Goal: Task Accomplishment & Management: Complete application form

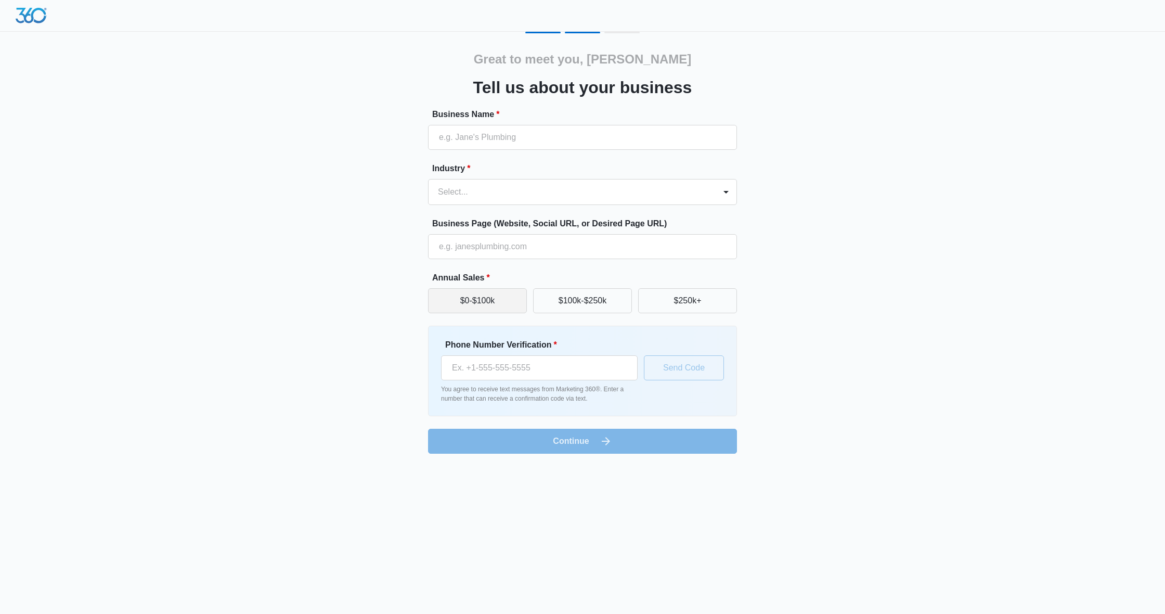
click at [455, 301] on button "$0-$100k" at bounding box center [477, 300] width 99 height 25
type input "It is Just a Moment"
click at [500, 186] on div at bounding box center [570, 192] width 264 height 15
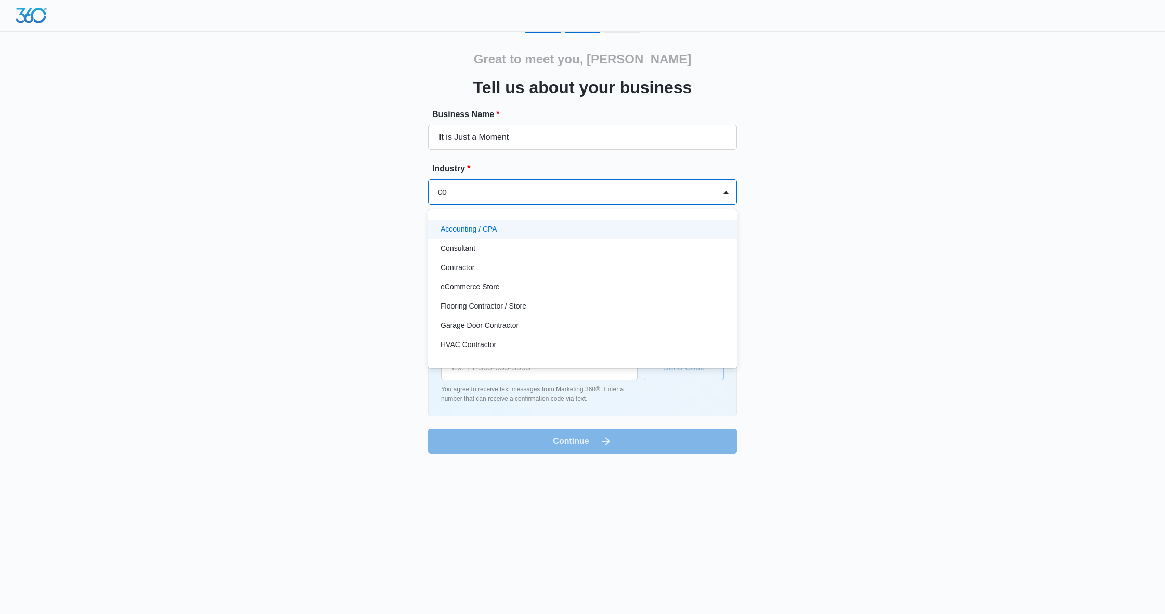
type input "c"
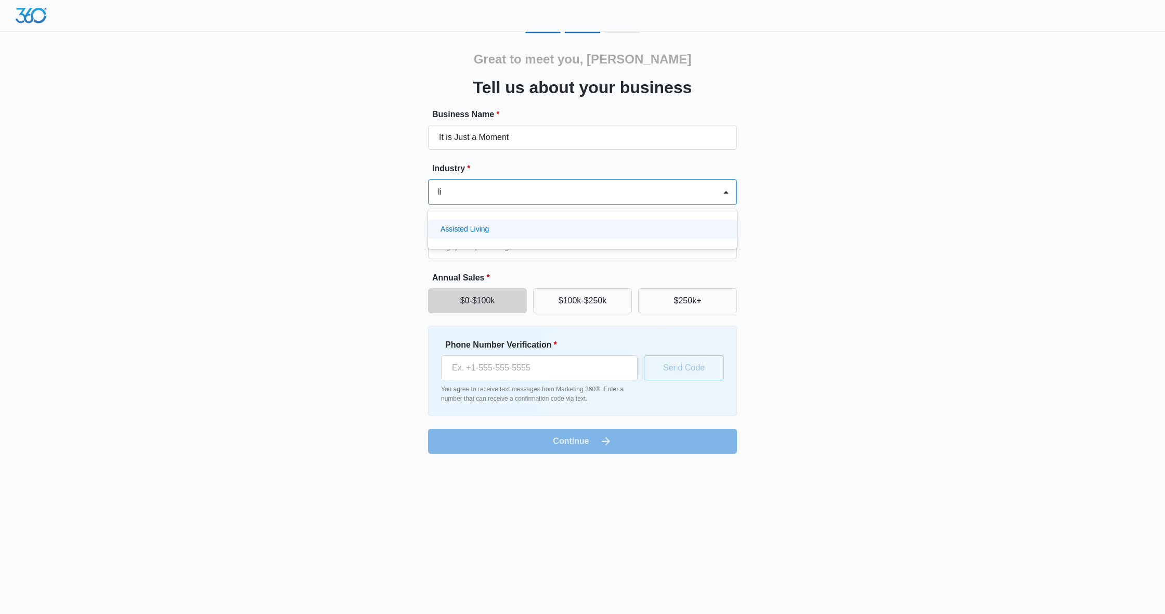
type input "l"
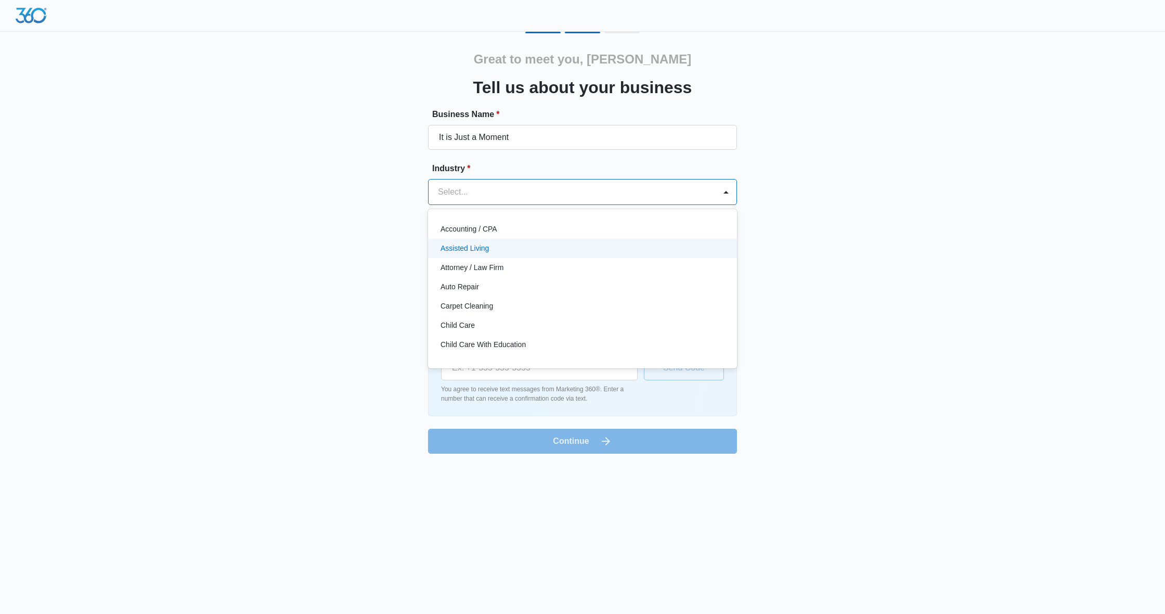
type input "e"
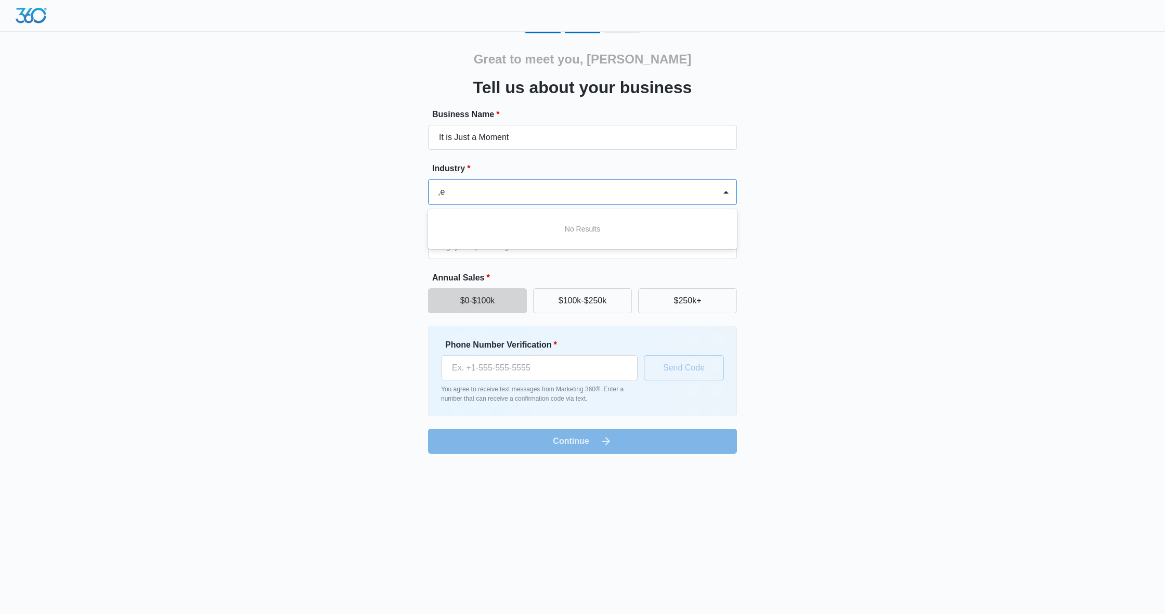
type input ","
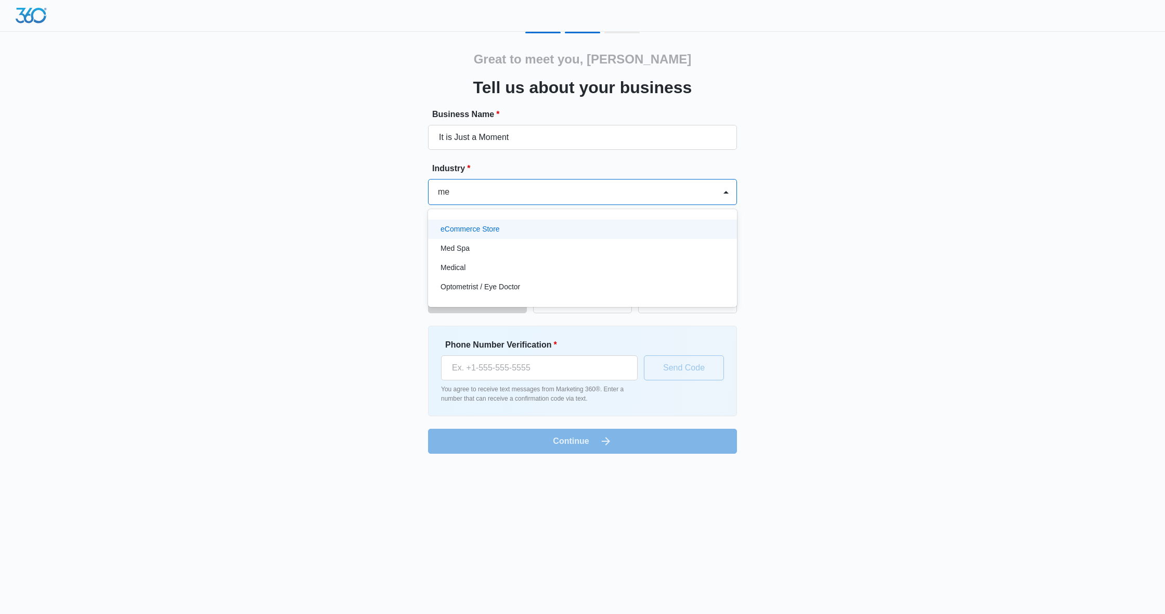
type input "m"
type input "h"
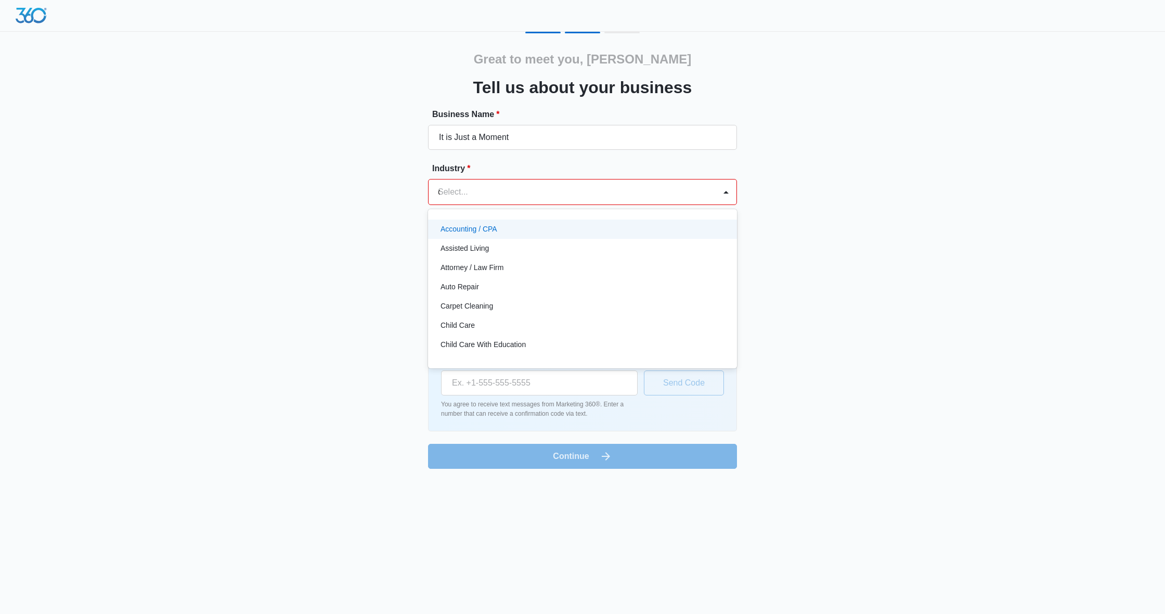
type input "con"
click at [496, 227] on div "Consultant" at bounding box center [581, 229] width 282 height 11
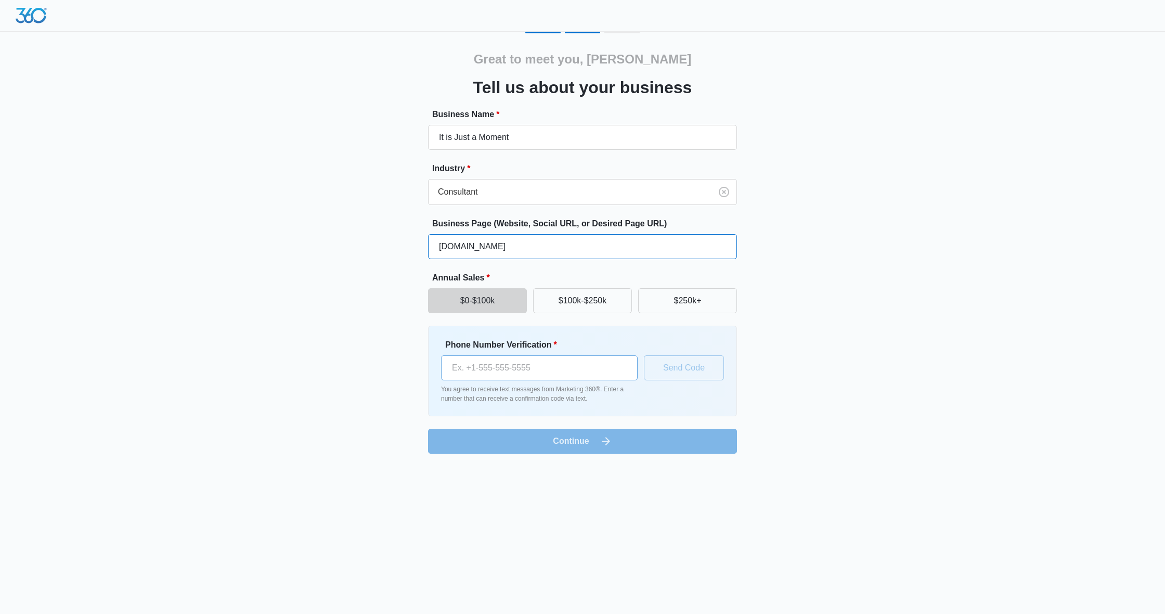
type input "[DOMAIN_NAME]"
type input "[PHONE_NUMBER]"
click at [672, 369] on button "Send Code" at bounding box center [684, 367] width 80 height 25
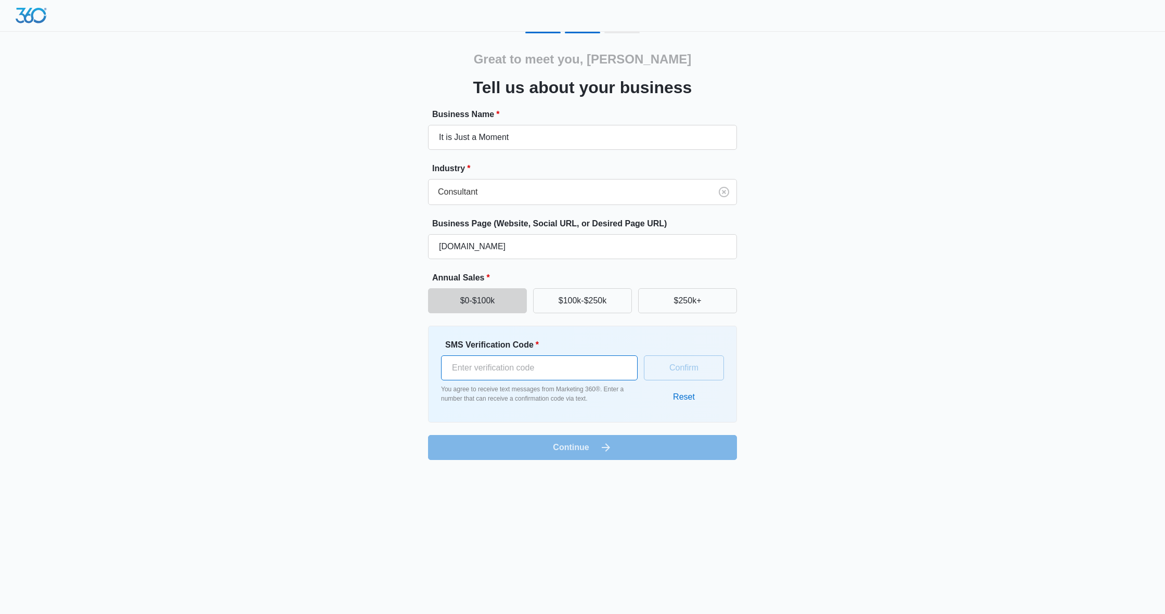
click at [594, 363] on input "SMS Verification Code *" at bounding box center [539, 367] width 197 height 25
type input "731138"
click at [592, 444] on form "Business Name * It is Just a Moment Industry * Consultant Business Page (Websit…" at bounding box center [582, 284] width 309 height 352
click at [510, 306] on button "$0-$100k" at bounding box center [477, 300] width 99 height 25
click at [578, 449] on form "Business Name * It is Just a Moment Industry * Consultant Business Page (Websit…" at bounding box center [582, 284] width 309 height 352
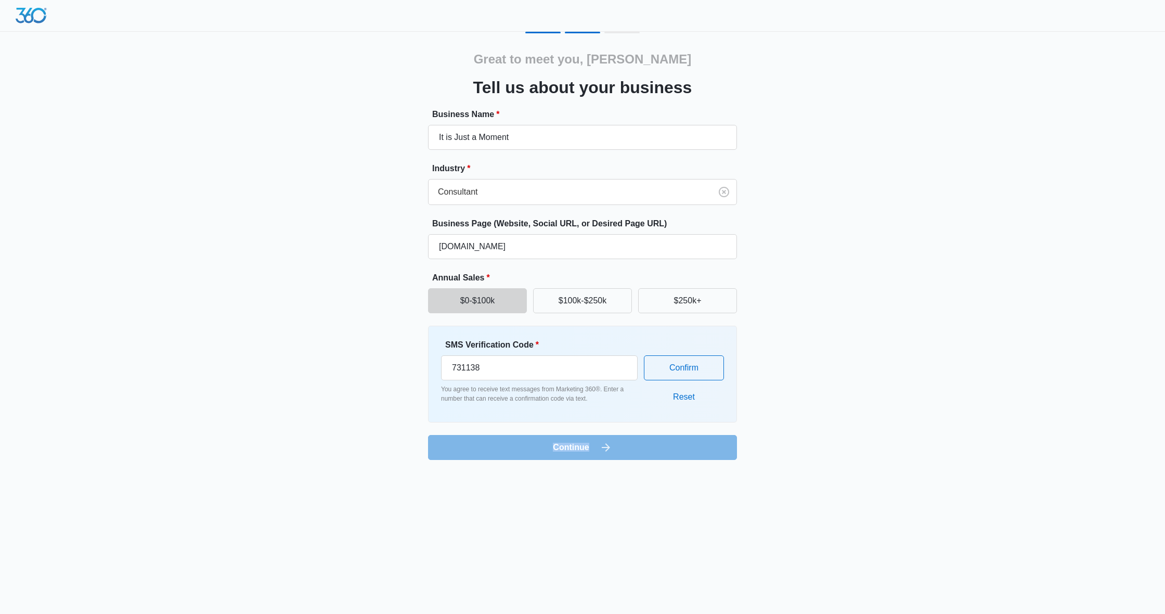
click at [578, 449] on form "Business Name * It is Just a Moment Industry * Consultant Business Page (Websit…" at bounding box center [582, 284] width 309 height 352
click at [640, 444] on form "Business Name * It is Just a Moment Industry * Consultant Business Page (Websit…" at bounding box center [582, 284] width 309 height 352
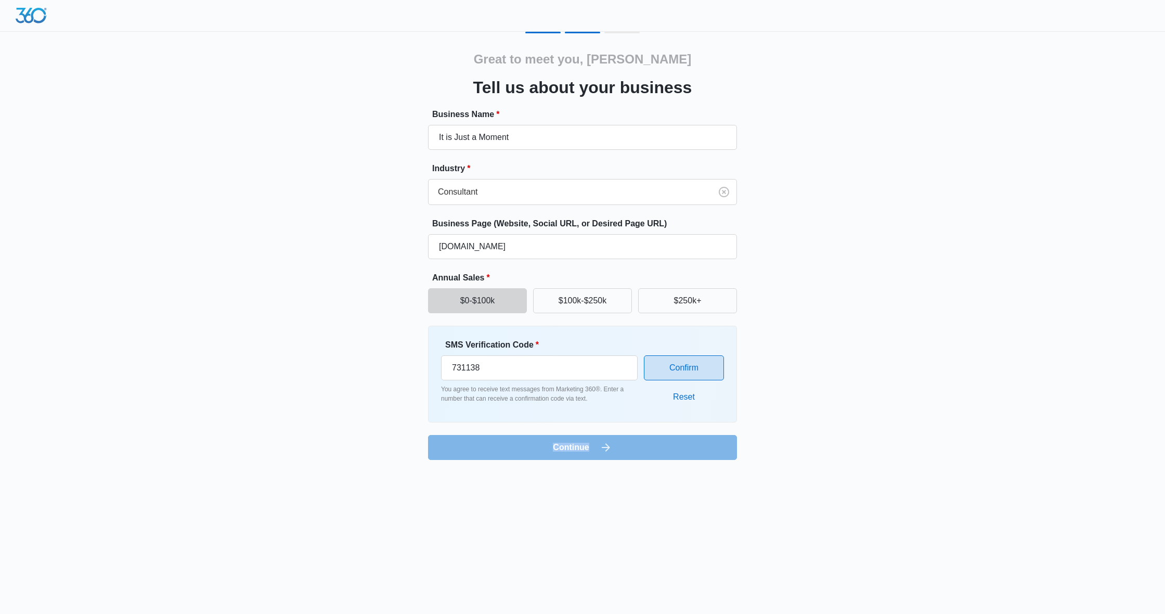
click at [681, 372] on button "Confirm" at bounding box center [684, 367] width 80 height 25
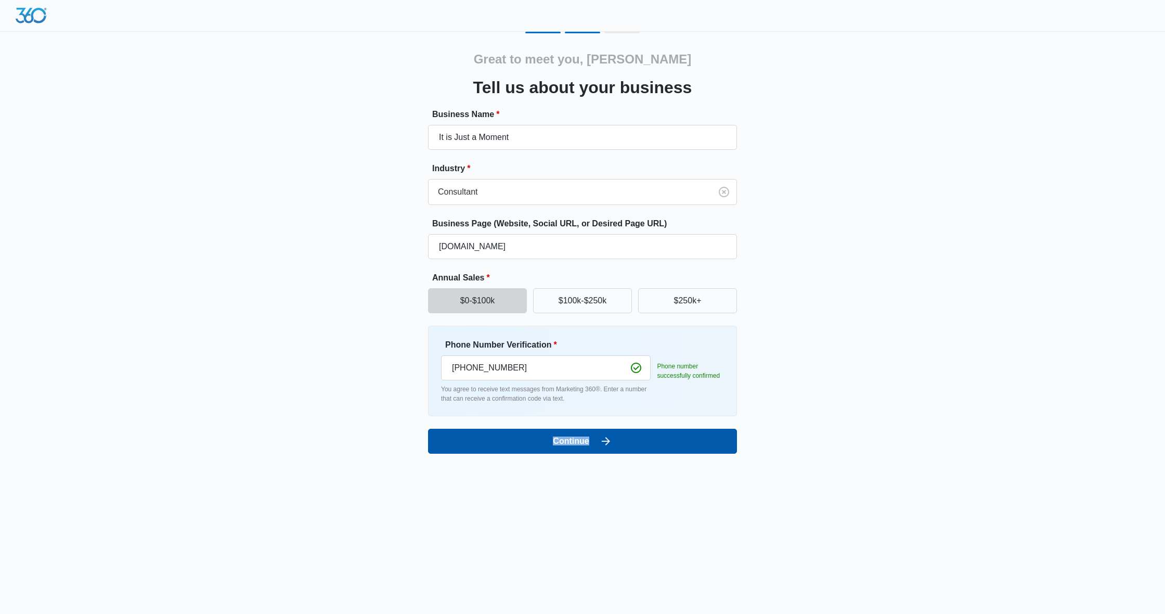
click at [586, 438] on button "Continue" at bounding box center [582, 440] width 309 height 25
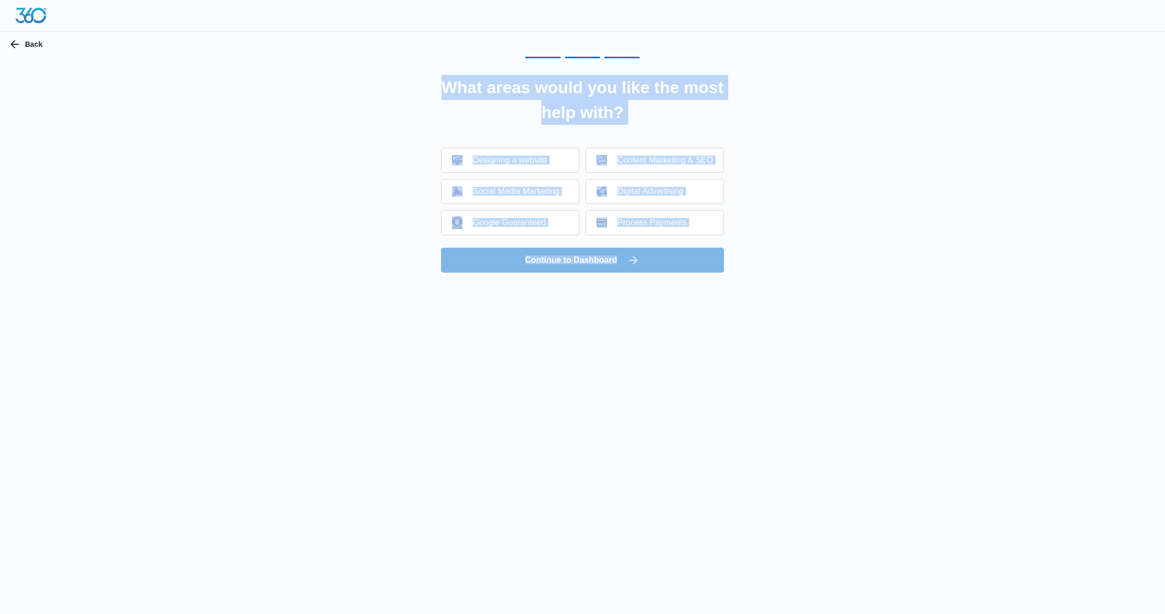
click at [633, 420] on body "Back What areas would you like the most help with? Designing a website Content …" at bounding box center [582, 307] width 1165 height 614
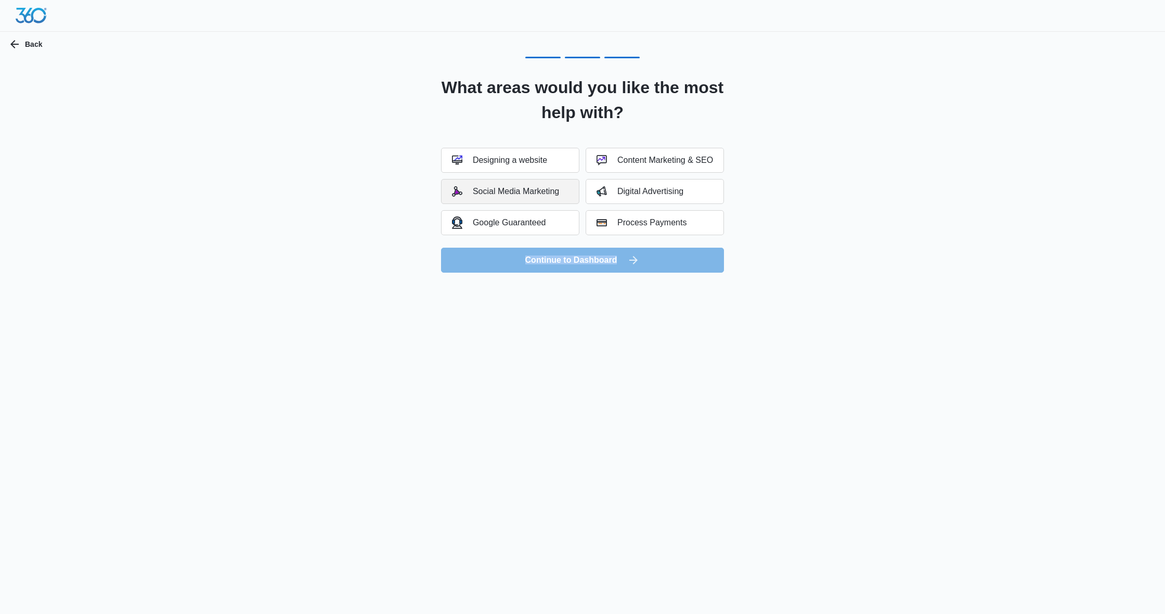
click at [533, 188] on div "Social Media Marketing" at bounding box center [505, 191] width 107 height 10
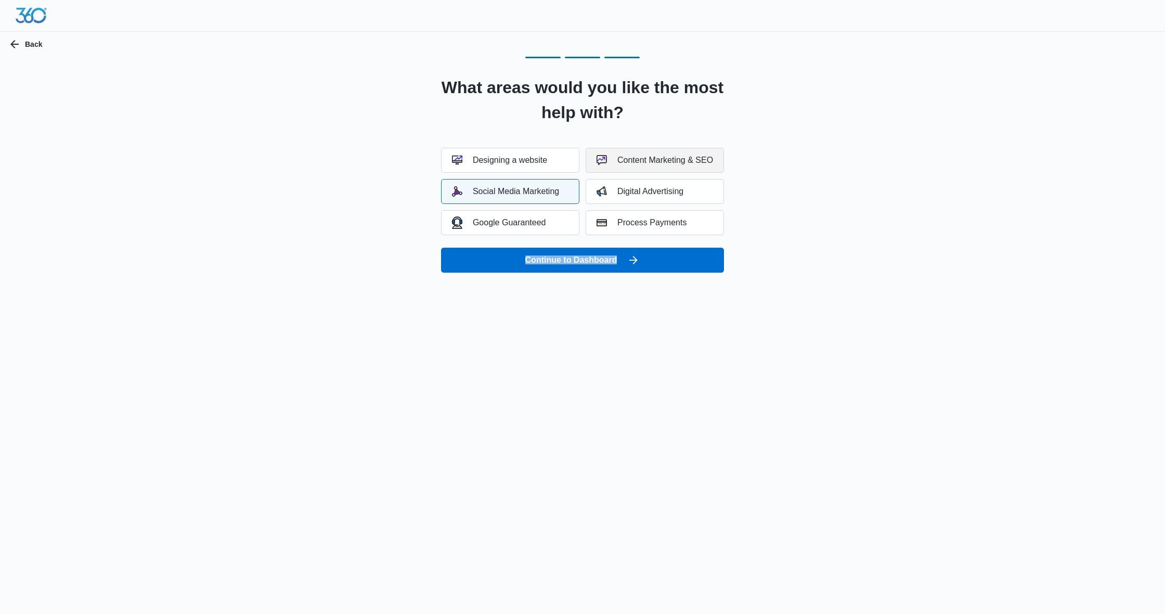
click at [662, 149] on button "Content Marketing & SEO" at bounding box center [655, 160] width 138 height 25
drag, startPoint x: 688, startPoint y: 195, endPoint x: 751, endPoint y: 204, distance: 64.1
click at [689, 194] on button "Digital Advertising" at bounding box center [655, 191] width 138 height 25
click at [521, 222] on div "Google Guaranteed" at bounding box center [499, 222] width 94 height 12
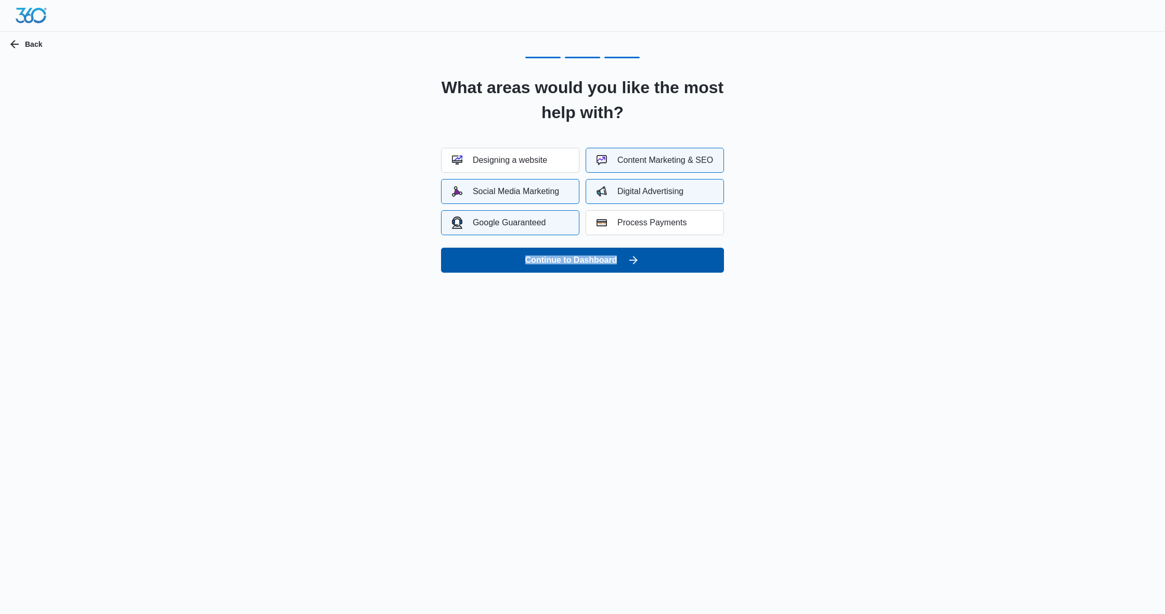
click at [560, 256] on button "Continue to Dashboard" at bounding box center [582, 260] width 283 height 25
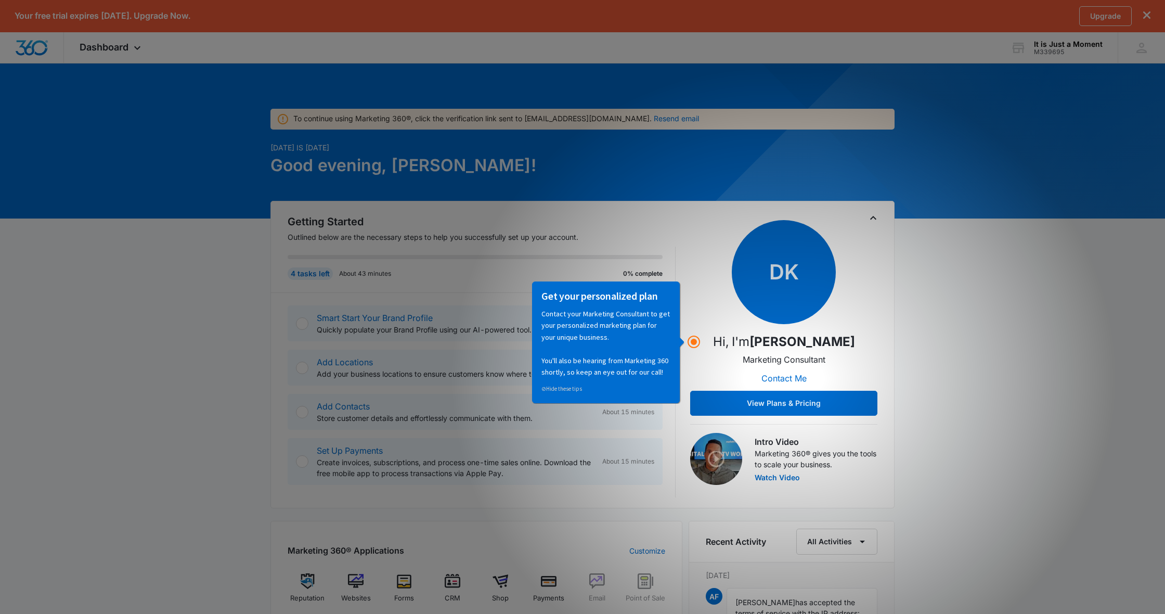
click at [694, 326] on div "DK Hi, I'm David Korecki Marketing Consultant Contact Me View Plans & Pricing" at bounding box center [783, 318] width 187 height 196
click at [680, 346] on div "Get your personalized plan Contact your Marketing Consultant to get your person…" at bounding box center [608, 342] width 157 height 123
click at [662, 346] on p "Contact your Marketing Consultant to get your personalized marketing plan for y…" at bounding box center [605, 343] width 129 height 70
click at [529, 278] on div "4 tasks left About 43 minutes 0% complete" at bounding box center [475, 273] width 375 height 12
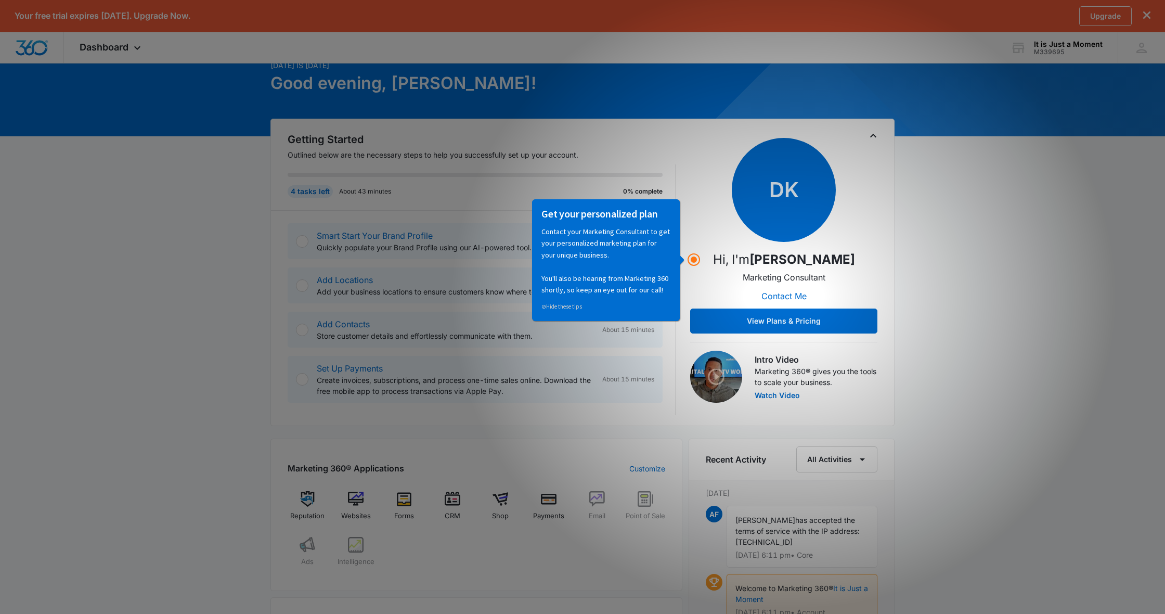
scroll to position [83, 0]
click at [720, 323] on button "View Plans & Pricing" at bounding box center [783, 320] width 187 height 25
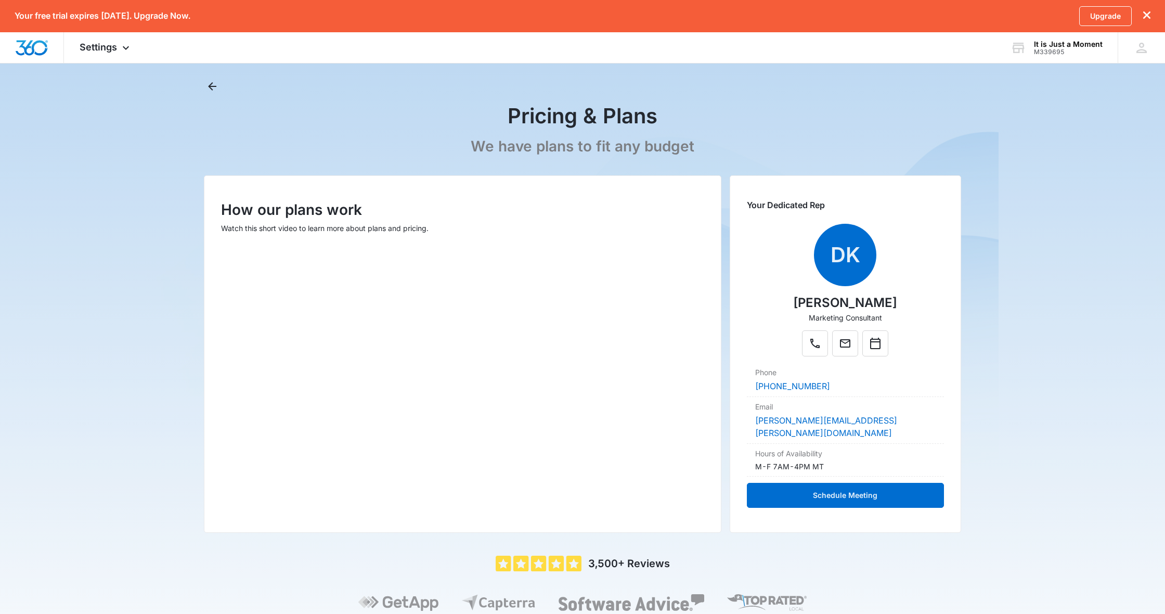
scroll to position [90, 0]
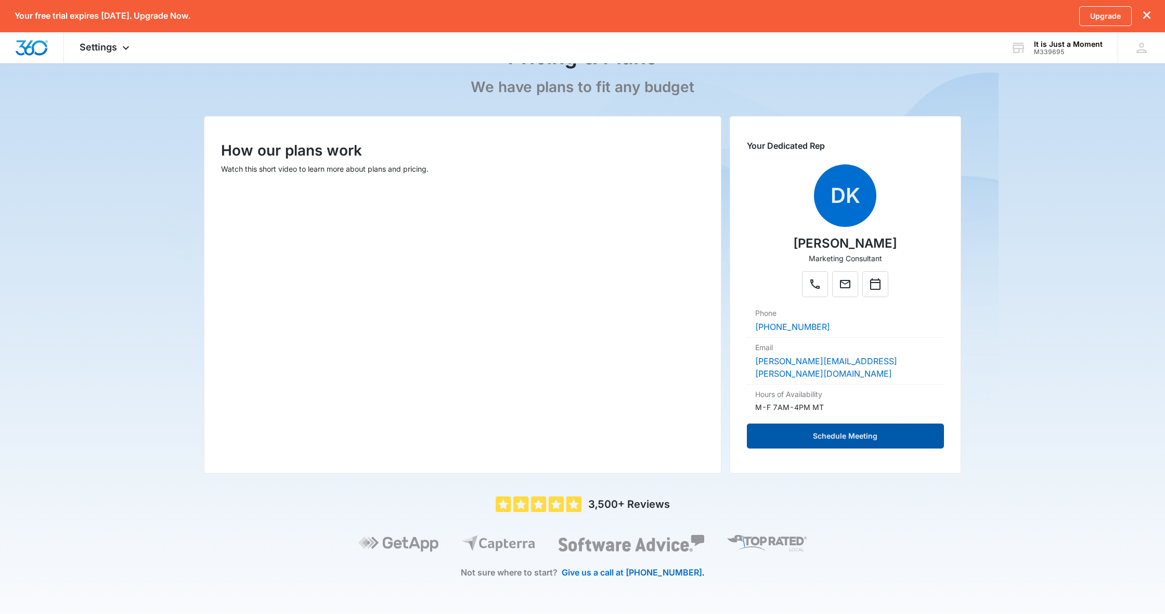
click at [847, 423] on button "Schedule Meeting" at bounding box center [845, 435] width 197 height 25
